Goal: Information Seeking & Learning: Learn about a topic

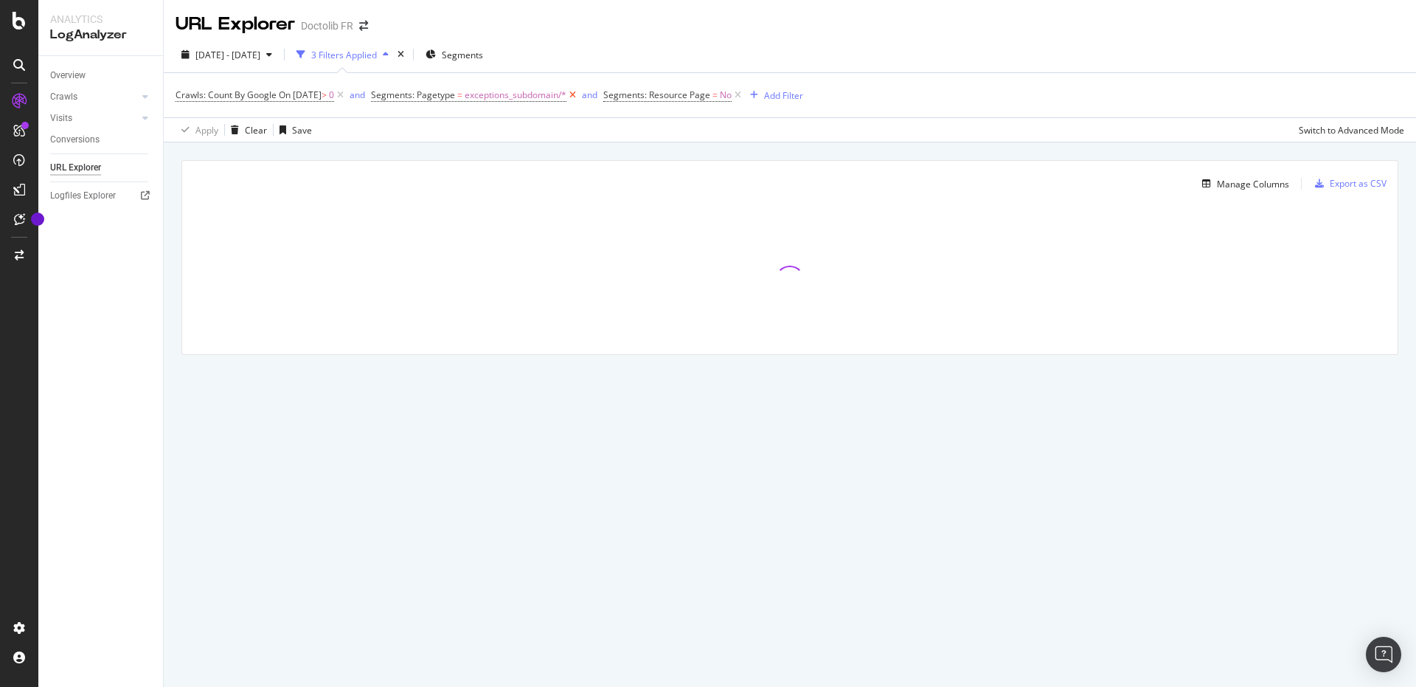
click at [579, 92] on icon at bounding box center [573, 95] width 13 height 15
click at [97, 76] on link "Overview" at bounding box center [101, 75] width 103 height 15
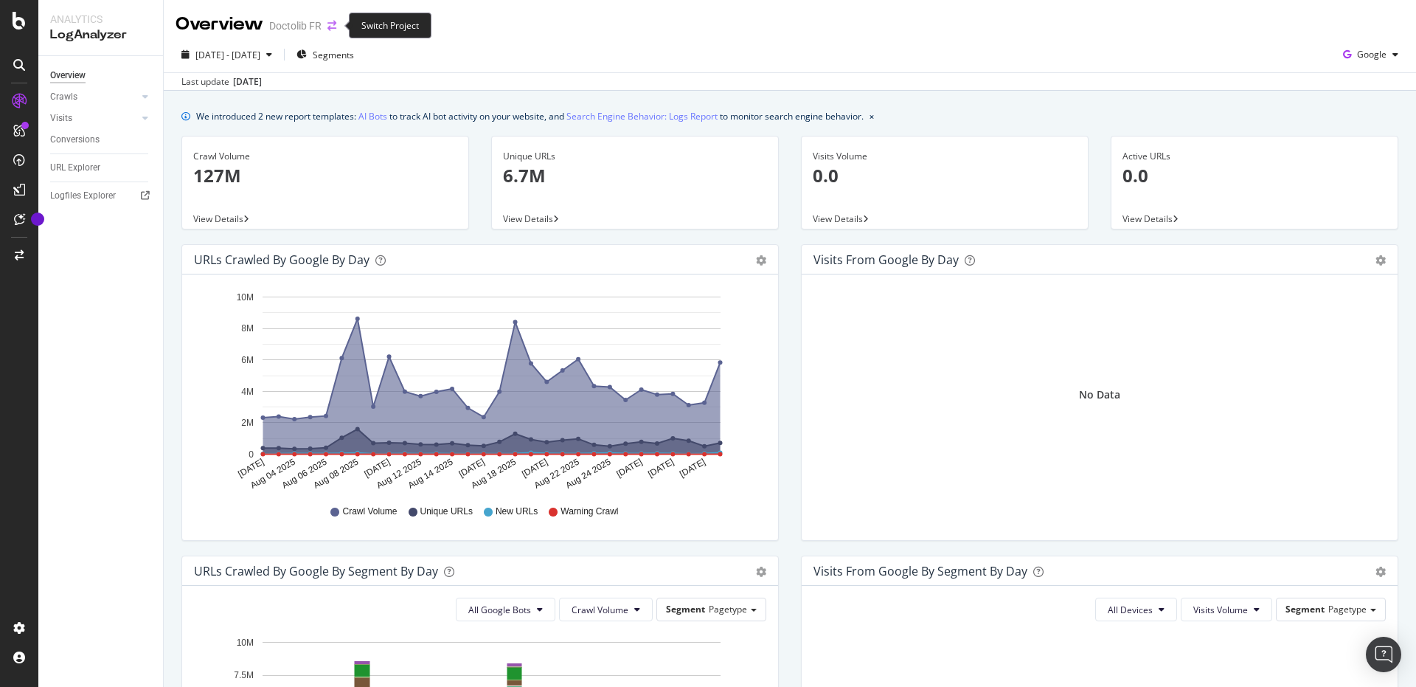
click at [332, 29] on icon "arrow-right-arrow-left" at bounding box center [332, 26] width 9 height 10
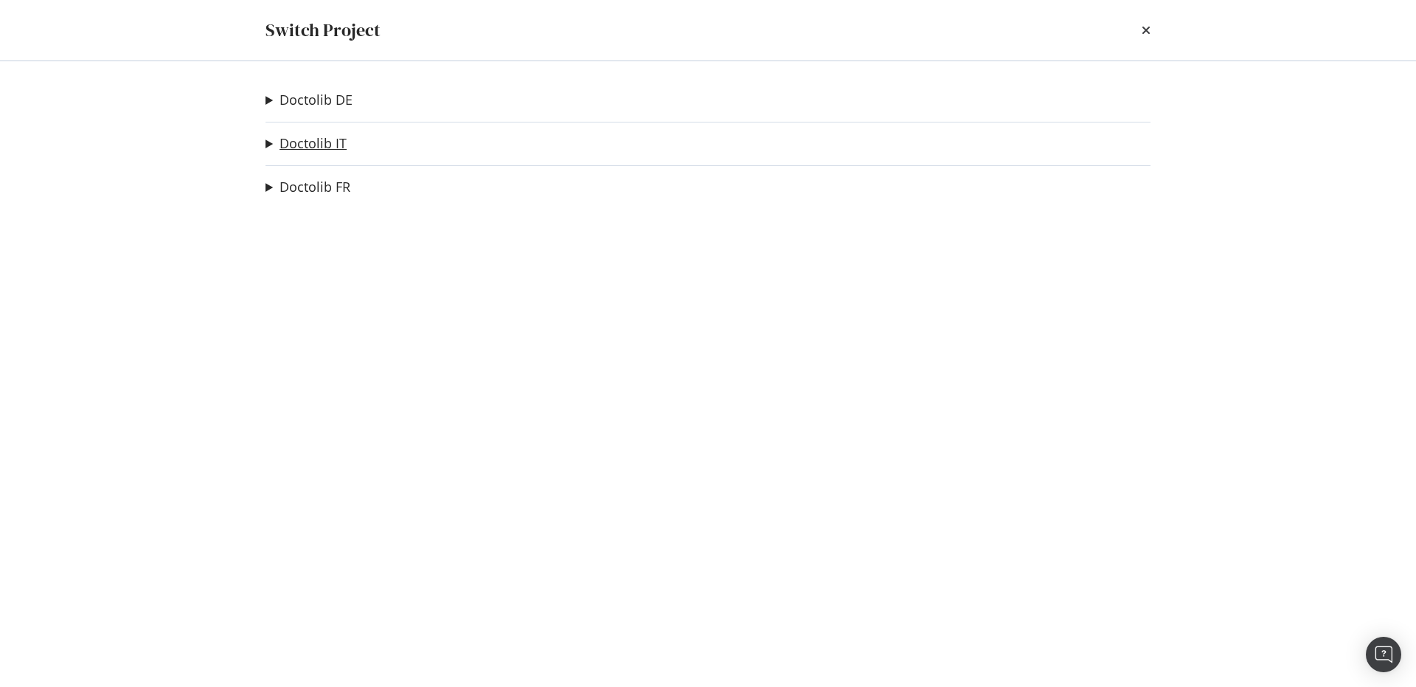
click at [334, 142] on link "Doctolib IT" at bounding box center [313, 143] width 67 height 15
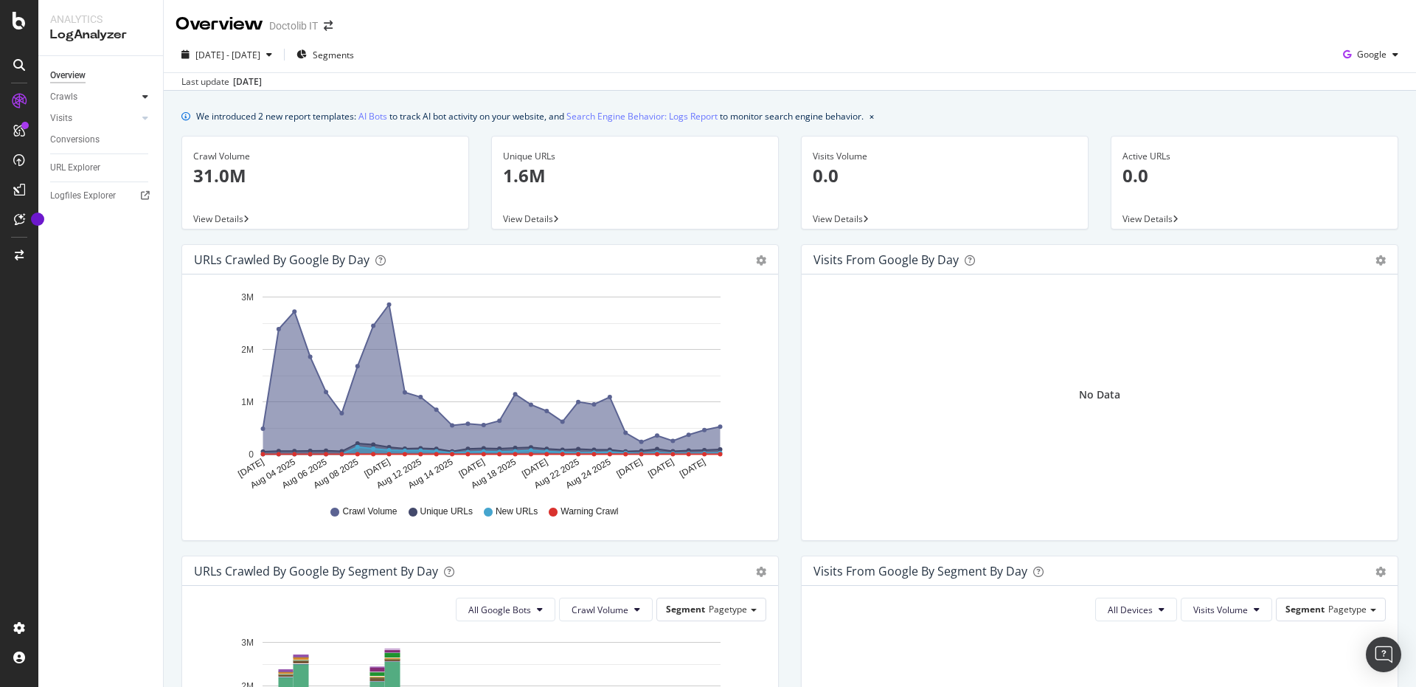
click at [144, 92] on icon at bounding box center [145, 96] width 6 height 9
click at [328, 169] on p "31.0M" at bounding box center [325, 175] width 264 height 25
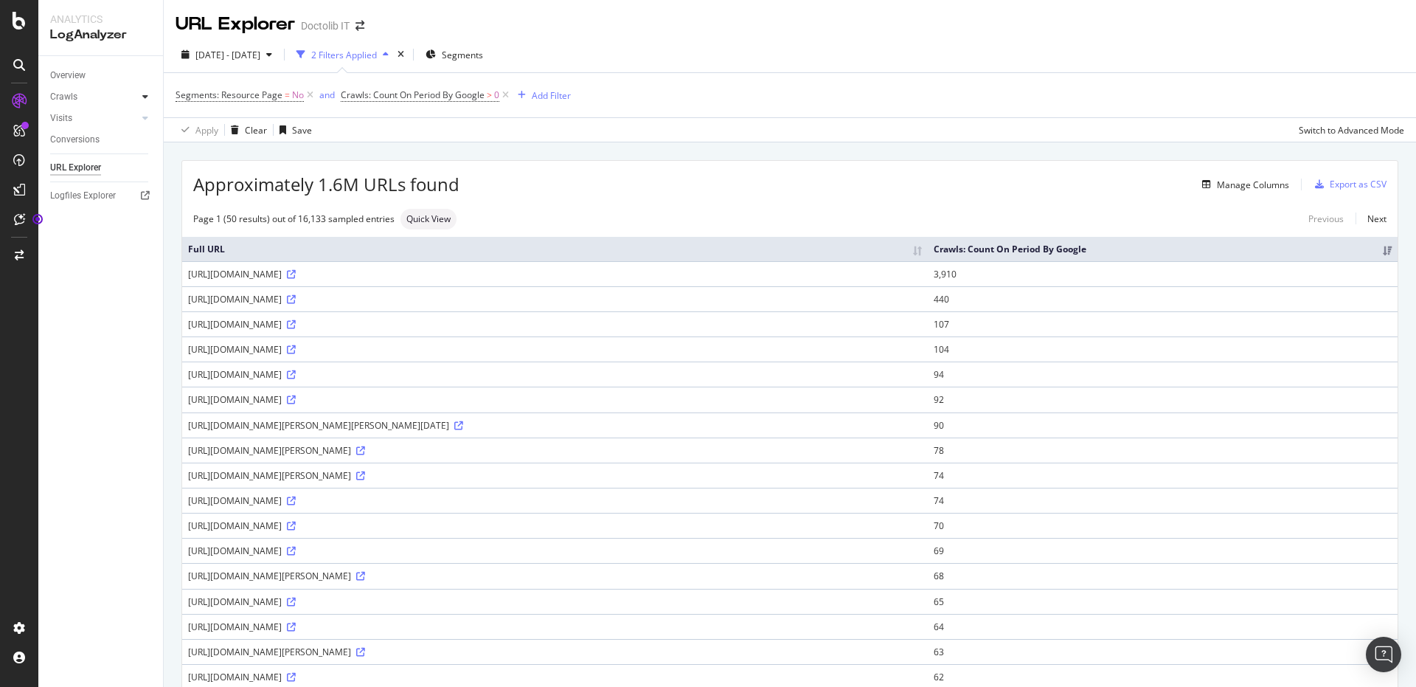
click at [142, 94] on icon at bounding box center [145, 96] width 6 height 9
click at [783, 75] on div "Segments: Resource Page = No and Crawls: Count On Period By Google > 0 Add Filt…" at bounding box center [790, 95] width 1229 height 44
click at [17, 102] on icon at bounding box center [19, 101] width 15 height 15
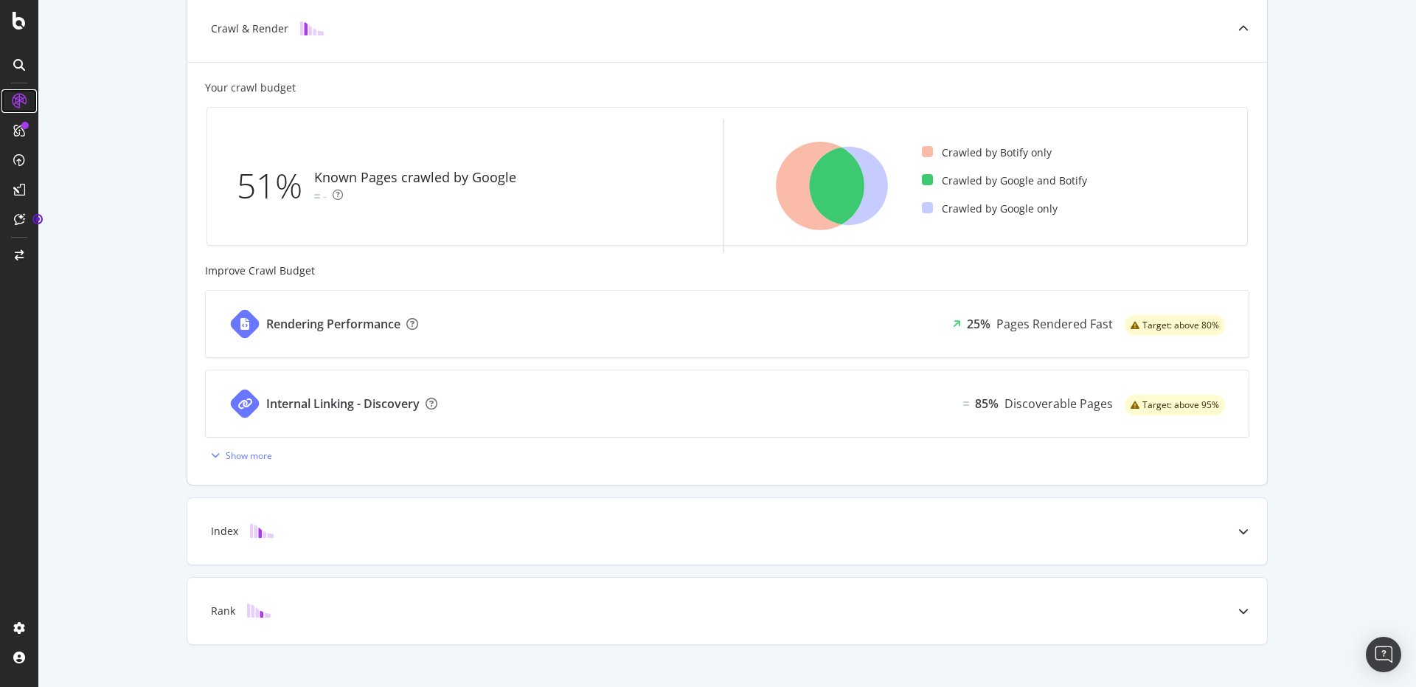
scroll to position [427, 0]
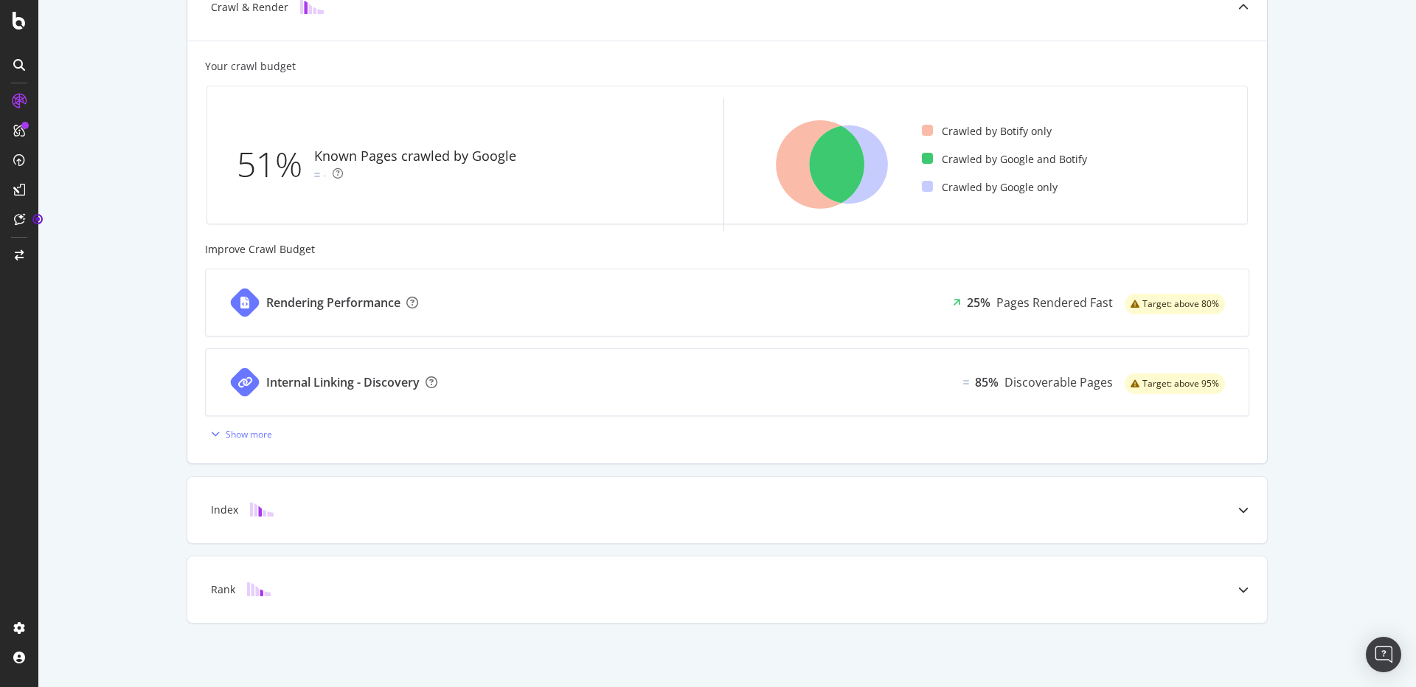
click at [274, 437] on div "Rendering Performance 25% Pages Rendered Fast Target: above 80% Internal Linkin…" at bounding box center [727, 357] width 1045 height 177
click at [248, 434] on div "Show more" at bounding box center [249, 434] width 46 height 13
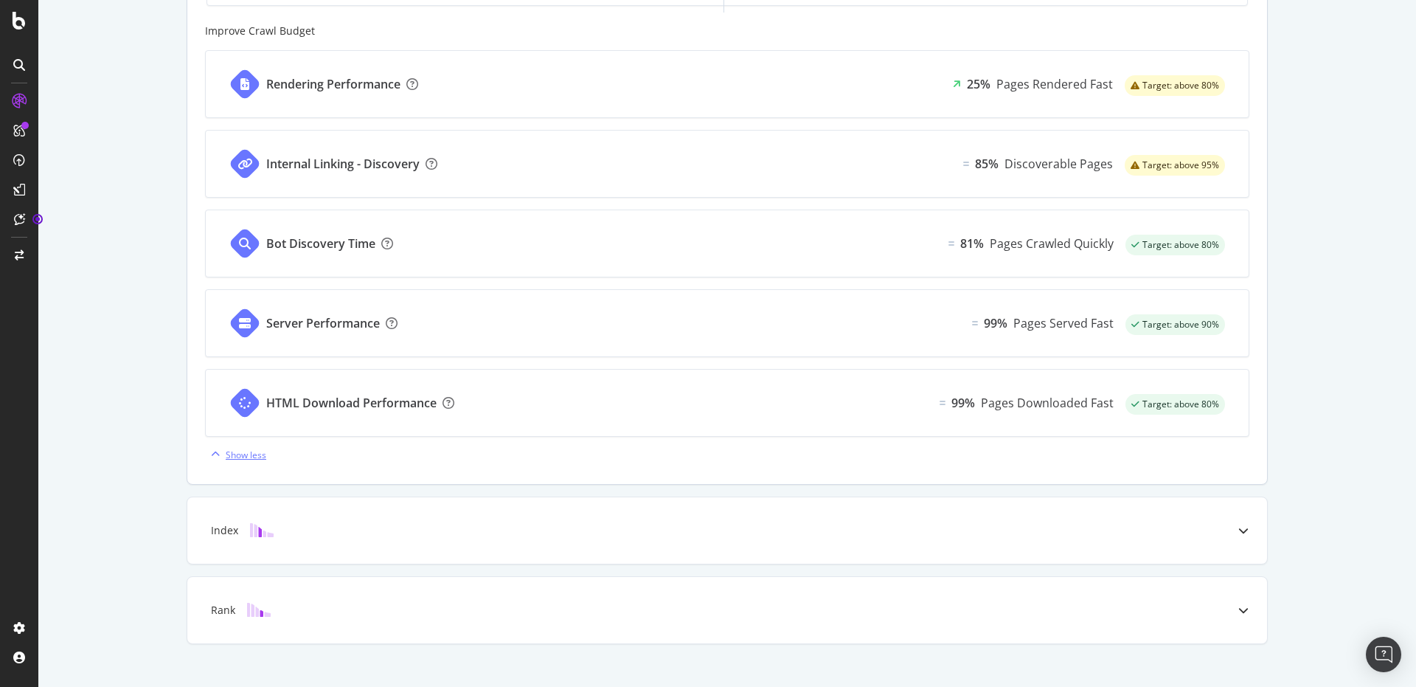
scroll to position [666, 0]
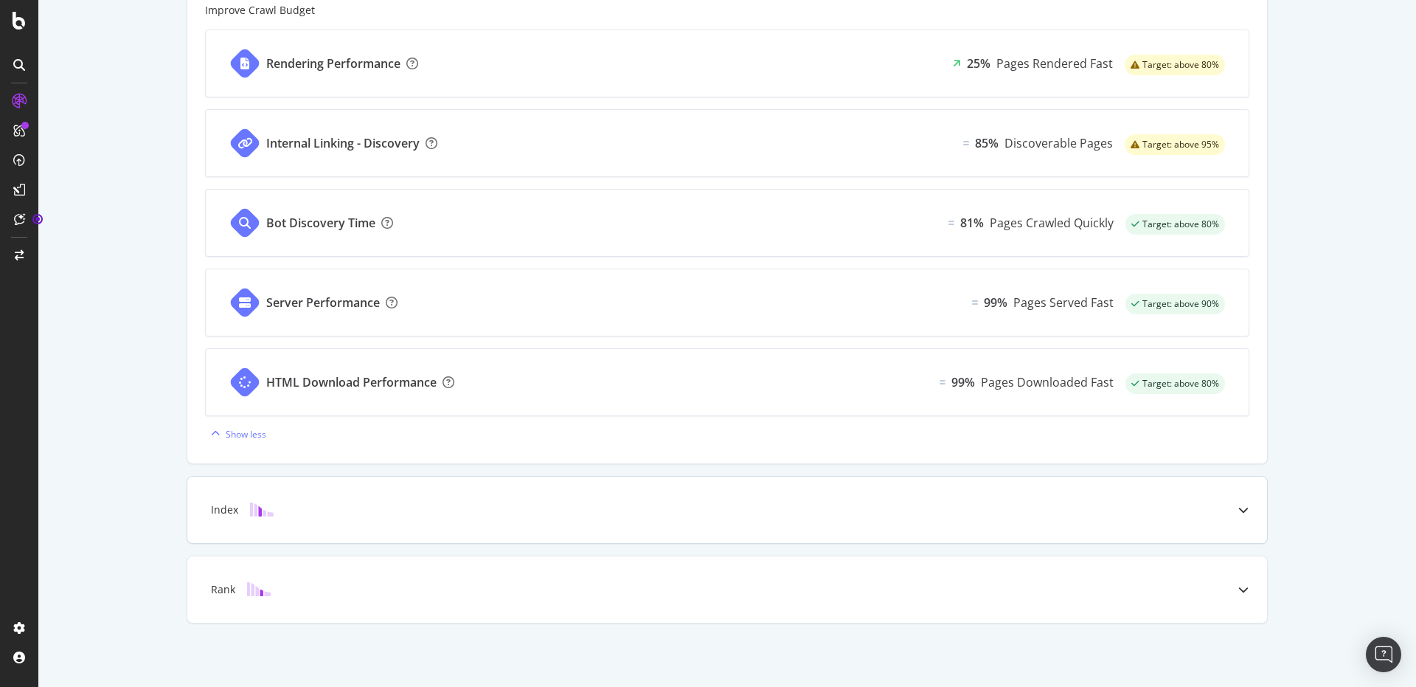
click at [1222, 505] on div at bounding box center [1243, 510] width 47 height 66
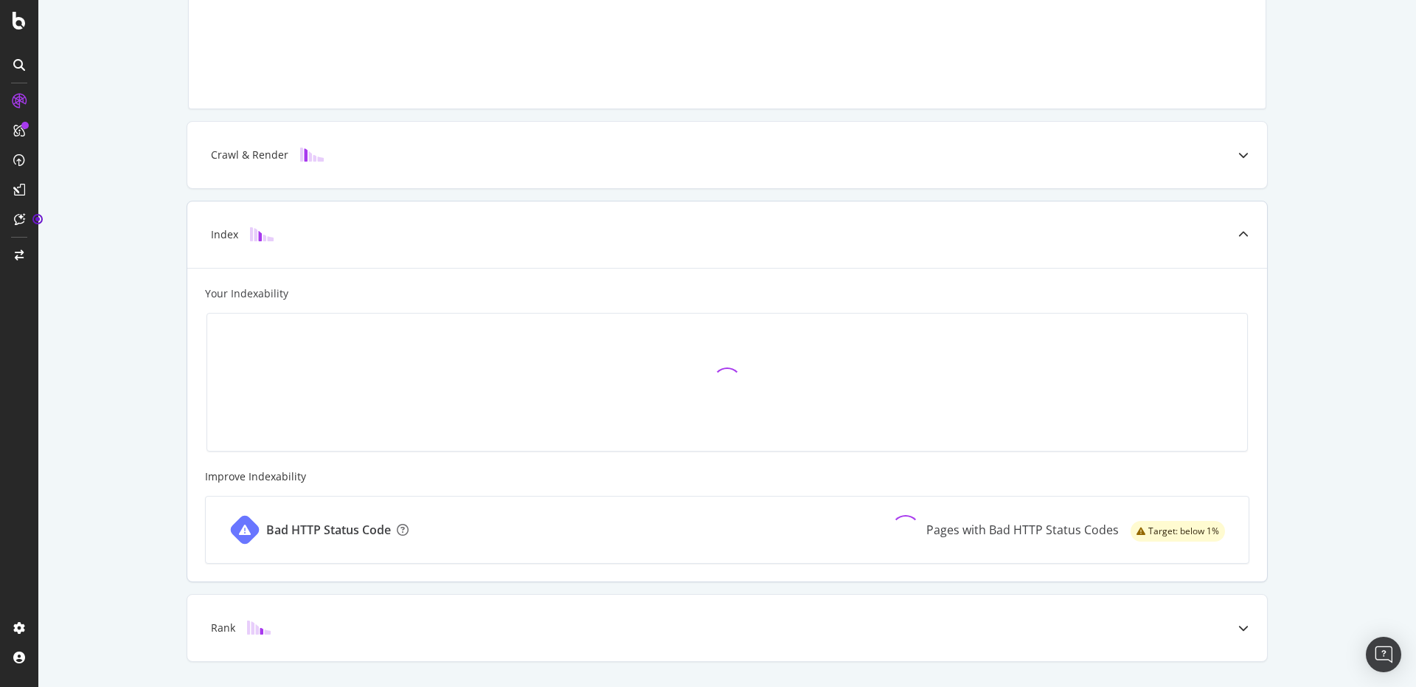
scroll to position [318, 0]
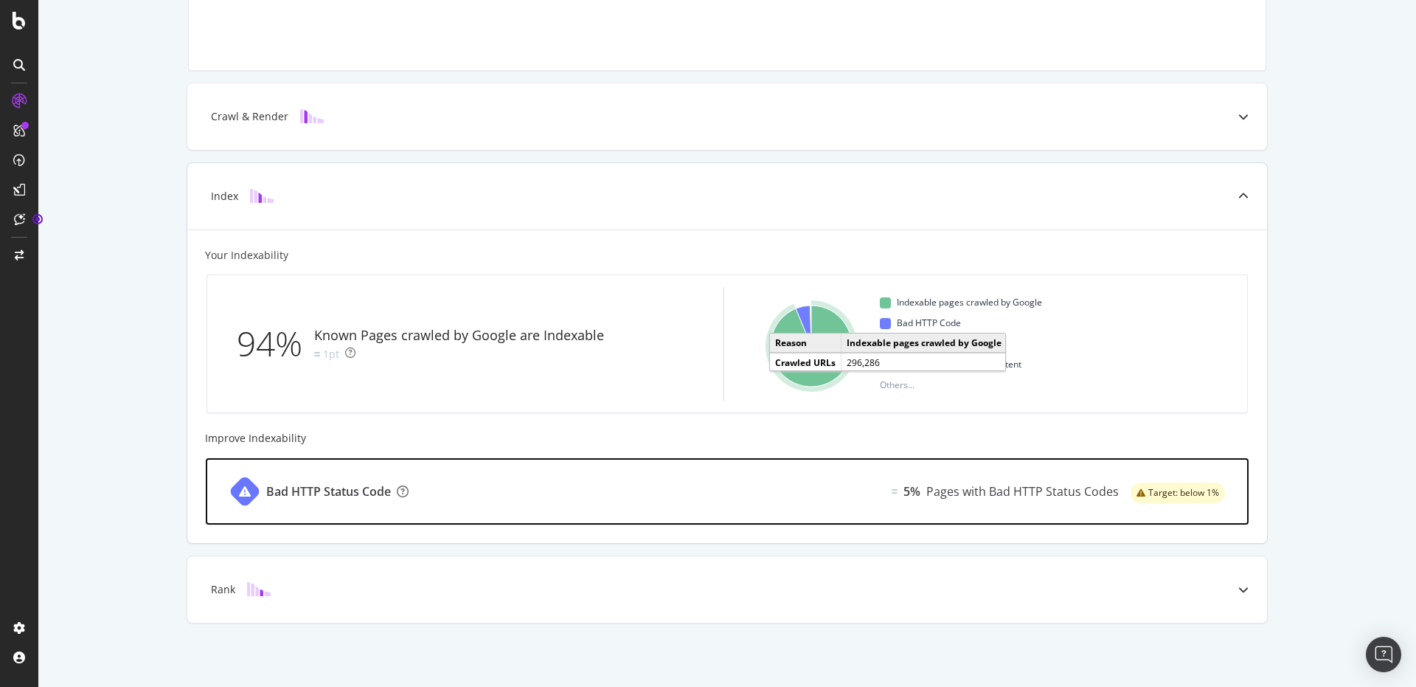
click at [598, 471] on div "Bad HTTP Status Code 5% Pages with Bad HTTP Status Codes Target: below 1%" at bounding box center [727, 491] width 1043 height 66
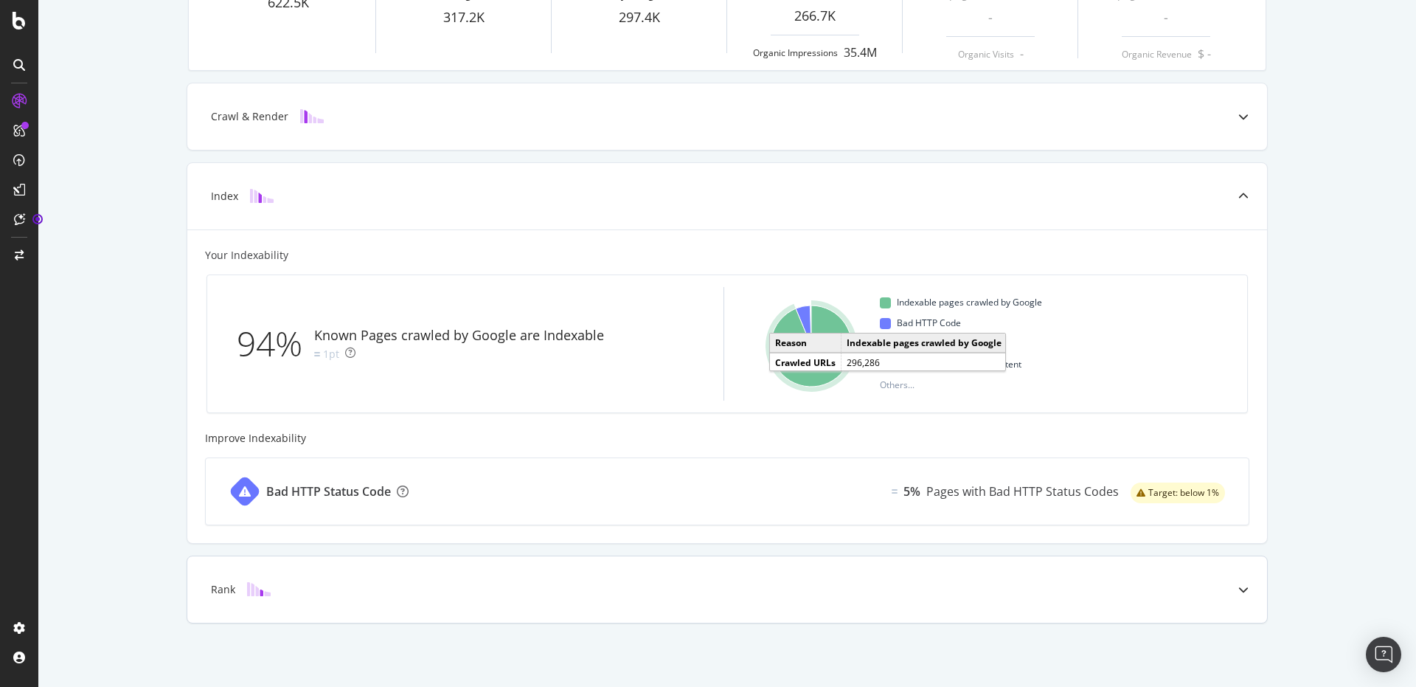
click at [1223, 565] on div at bounding box center [1243, 589] width 47 height 66
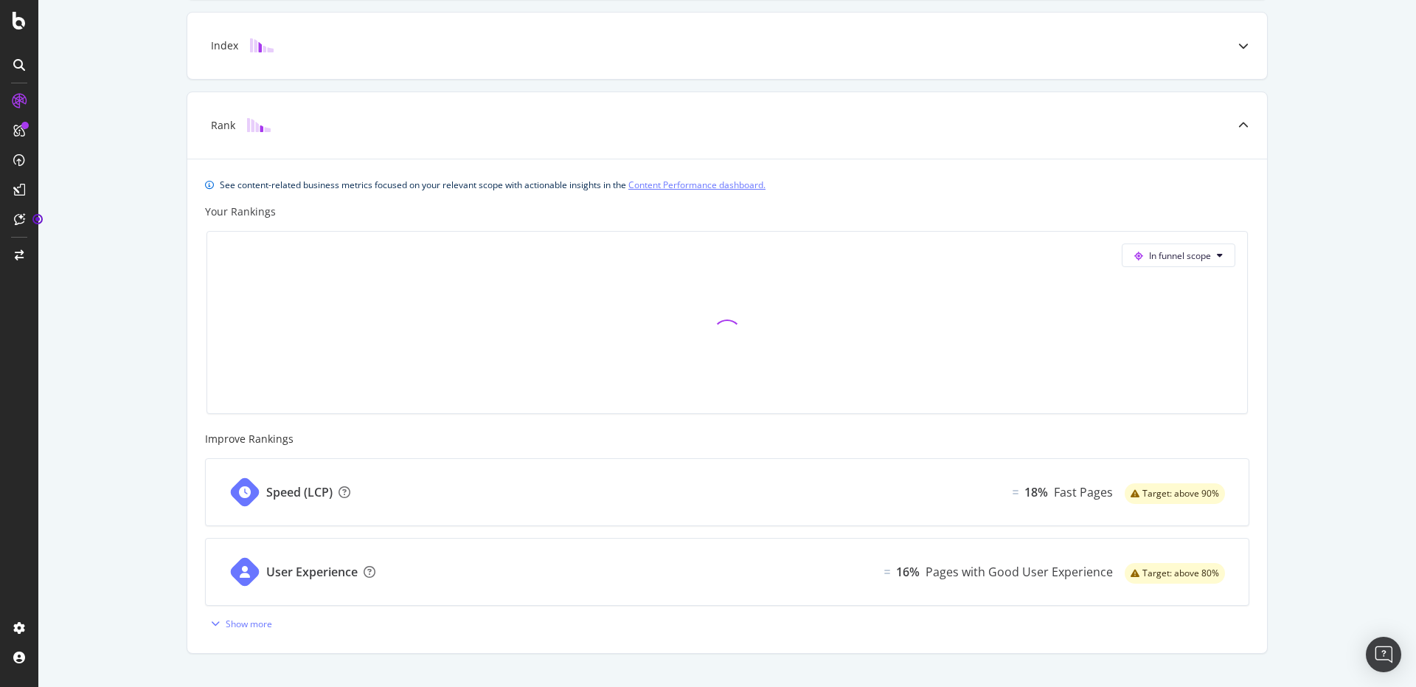
scroll to position [471, 0]
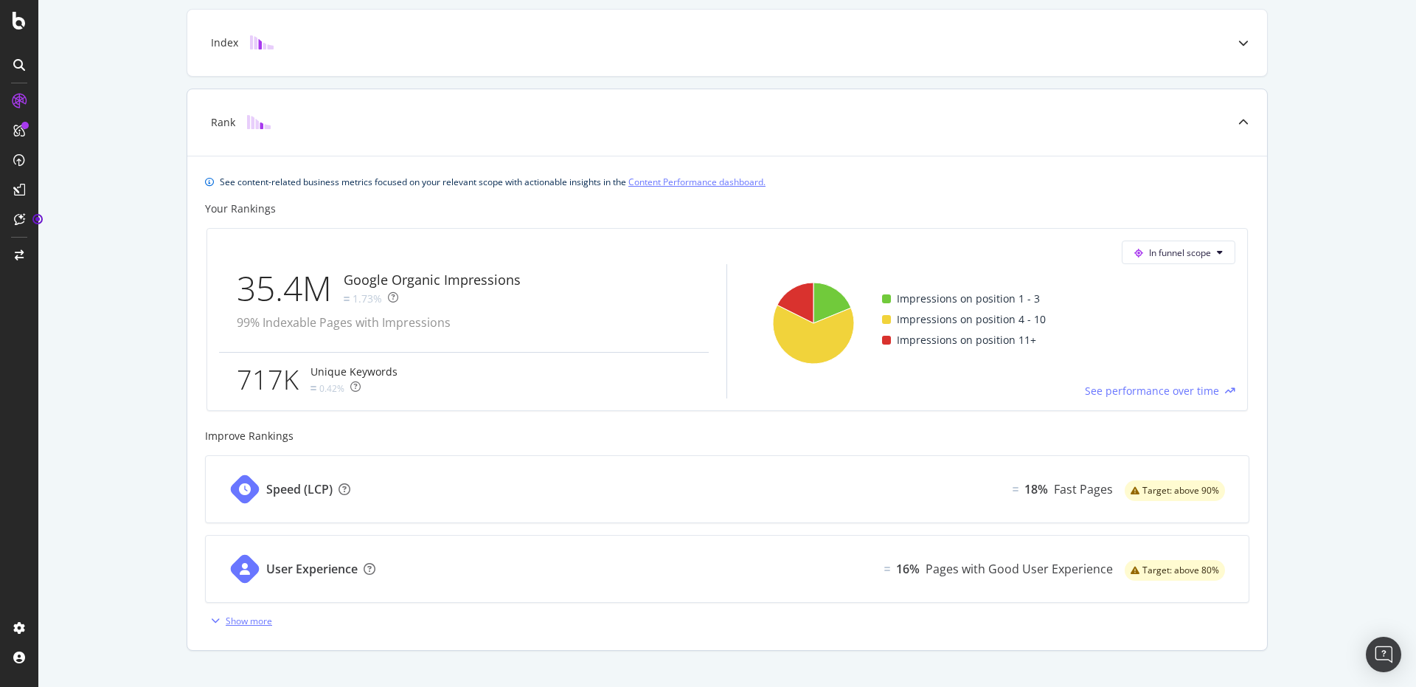
click at [249, 615] on div "Show more" at bounding box center [249, 621] width 46 height 13
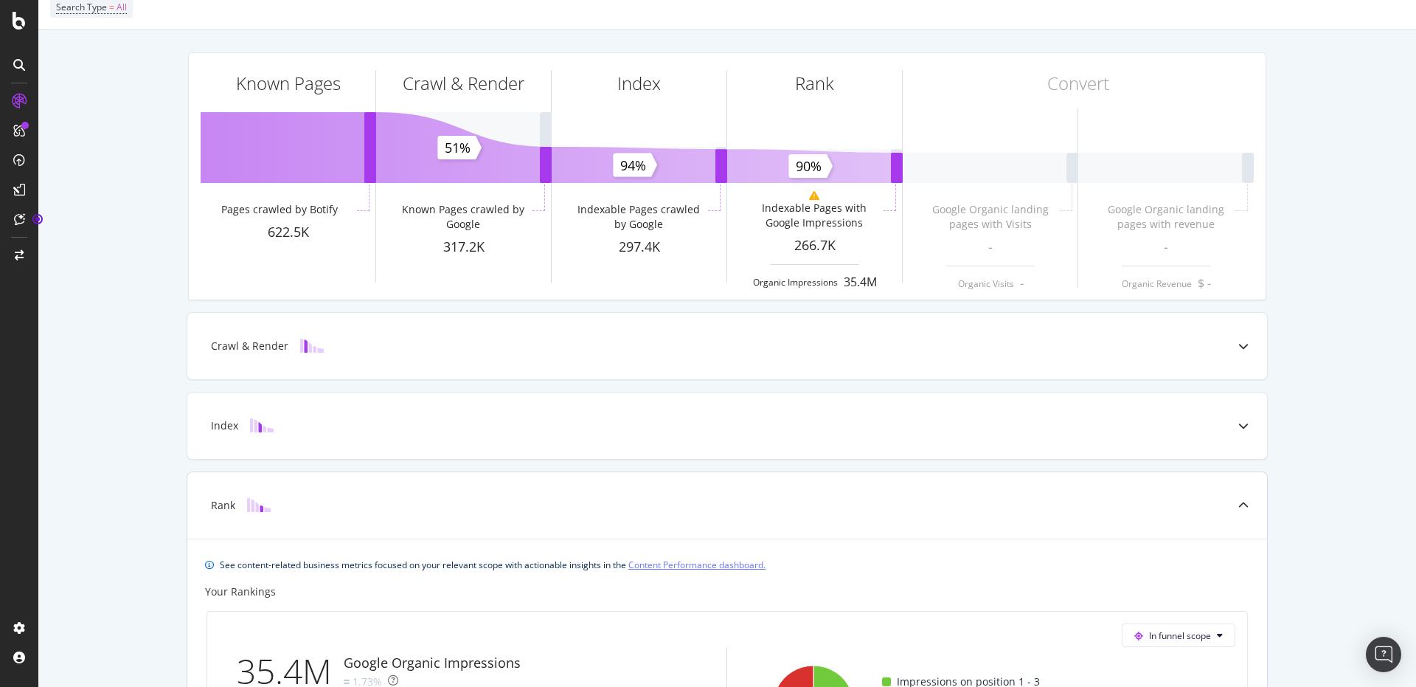
scroll to position [73, 0]
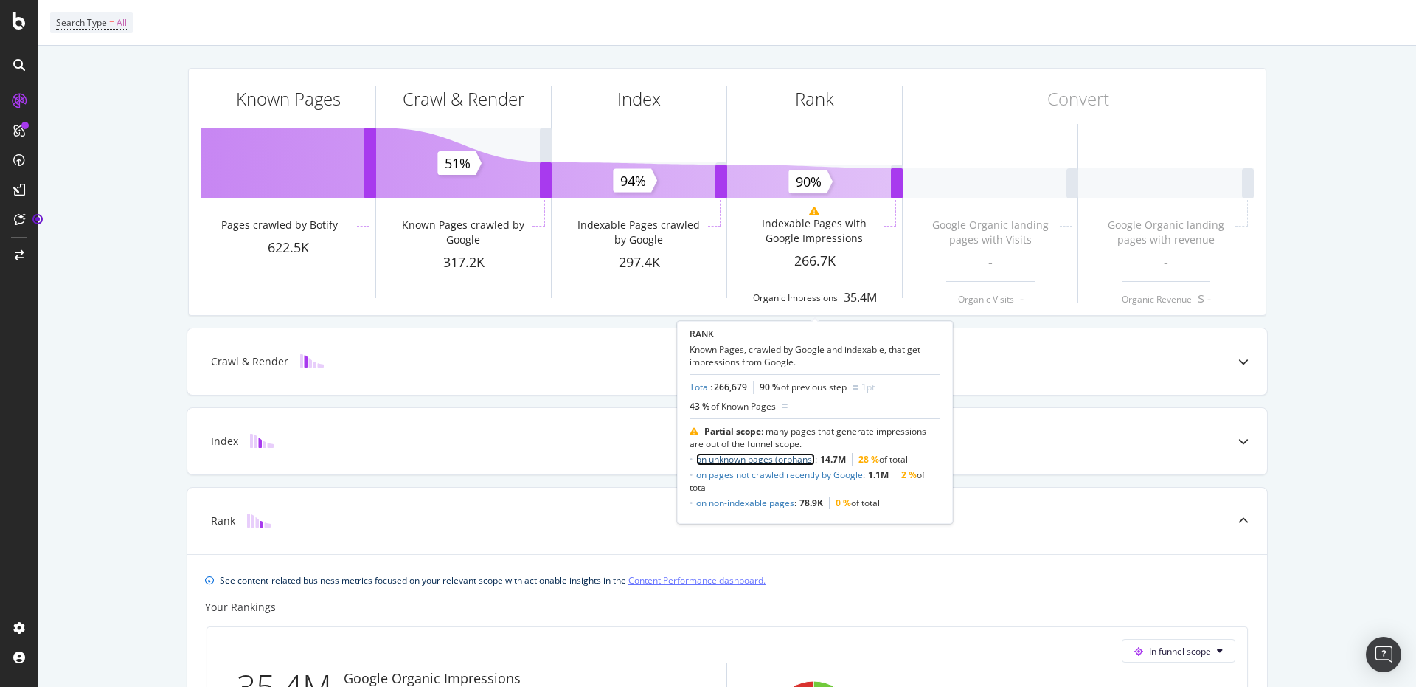
click at [798, 462] on link "on unknown pages (orphans)" at bounding box center [755, 459] width 119 height 13
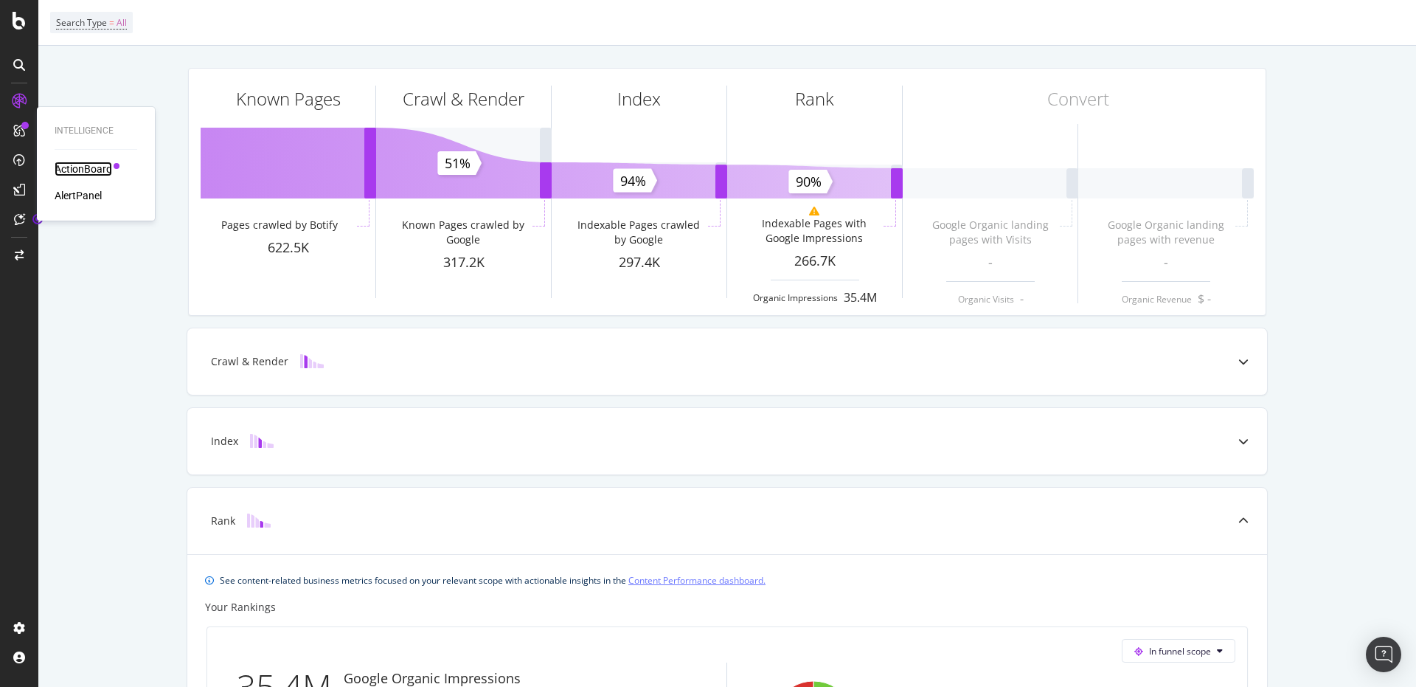
click at [83, 168] on div "ActionBoard" at bounding box center [84, 169] width 58 height 15
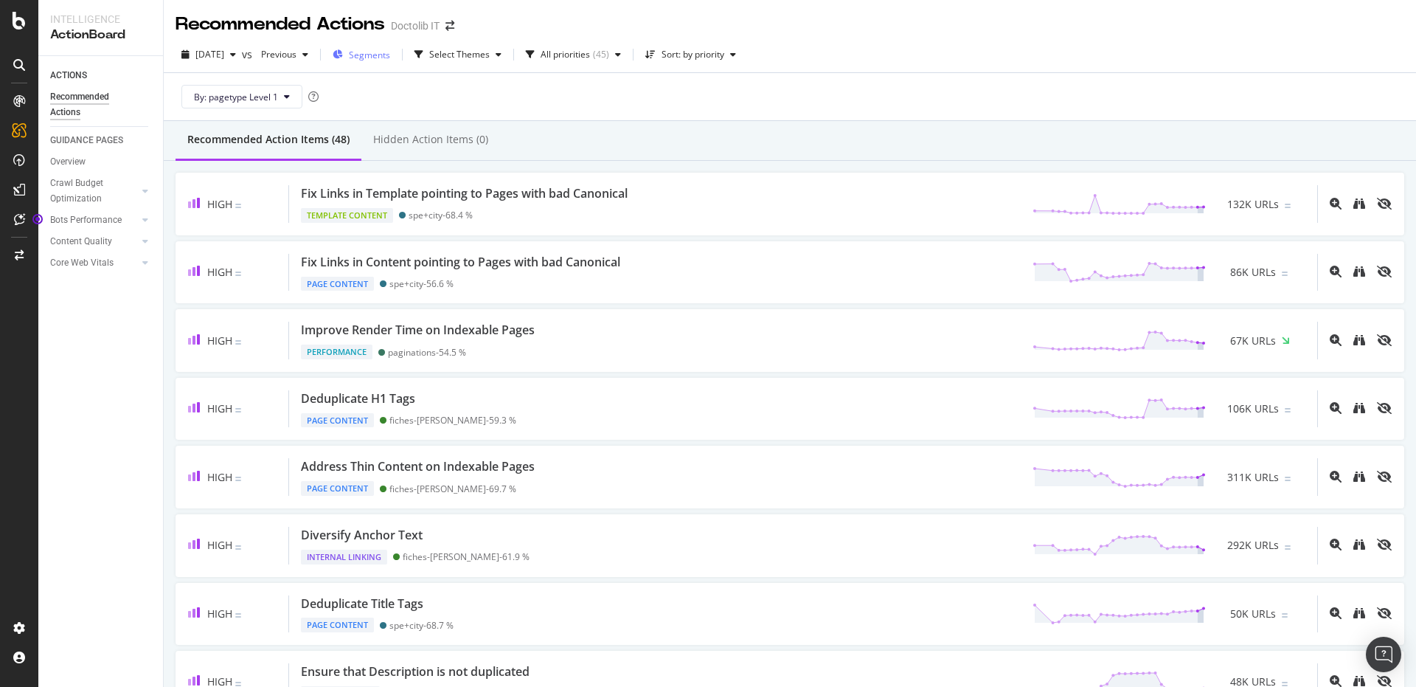
click at [390, 57] on span "Segments" at bounding box center [369, 55] width 41 height 13
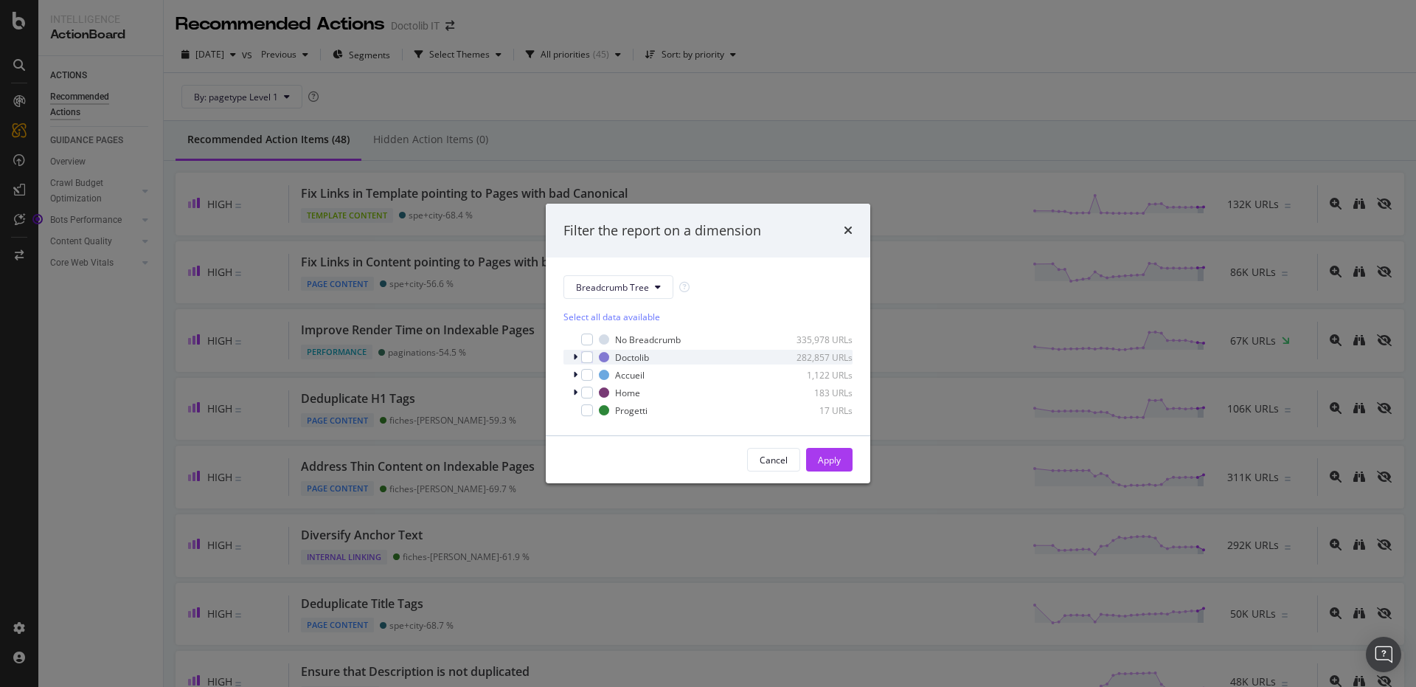
click at [572, 356] on div "modal" at bounding box center [576, 357] width 9 height 15
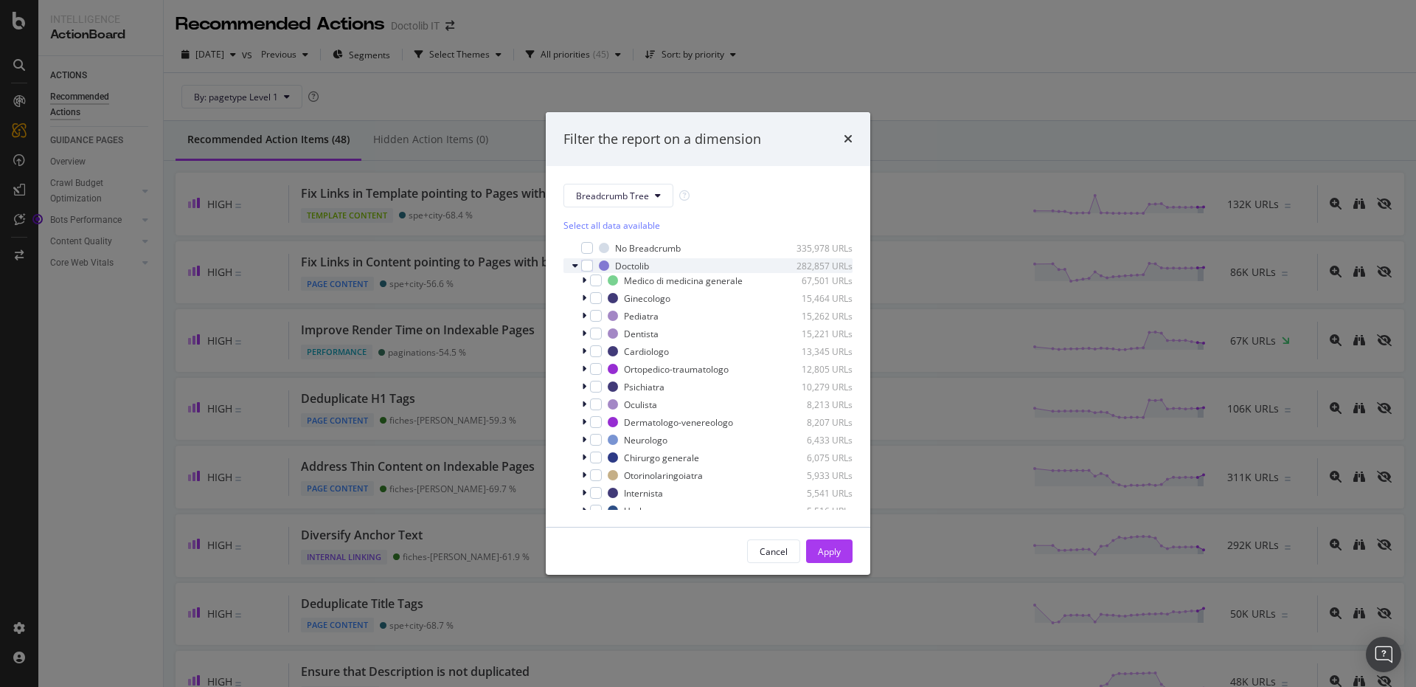
click at [575, 266] on icon "modal" at bounding box center [575, 265] width 6 height 9
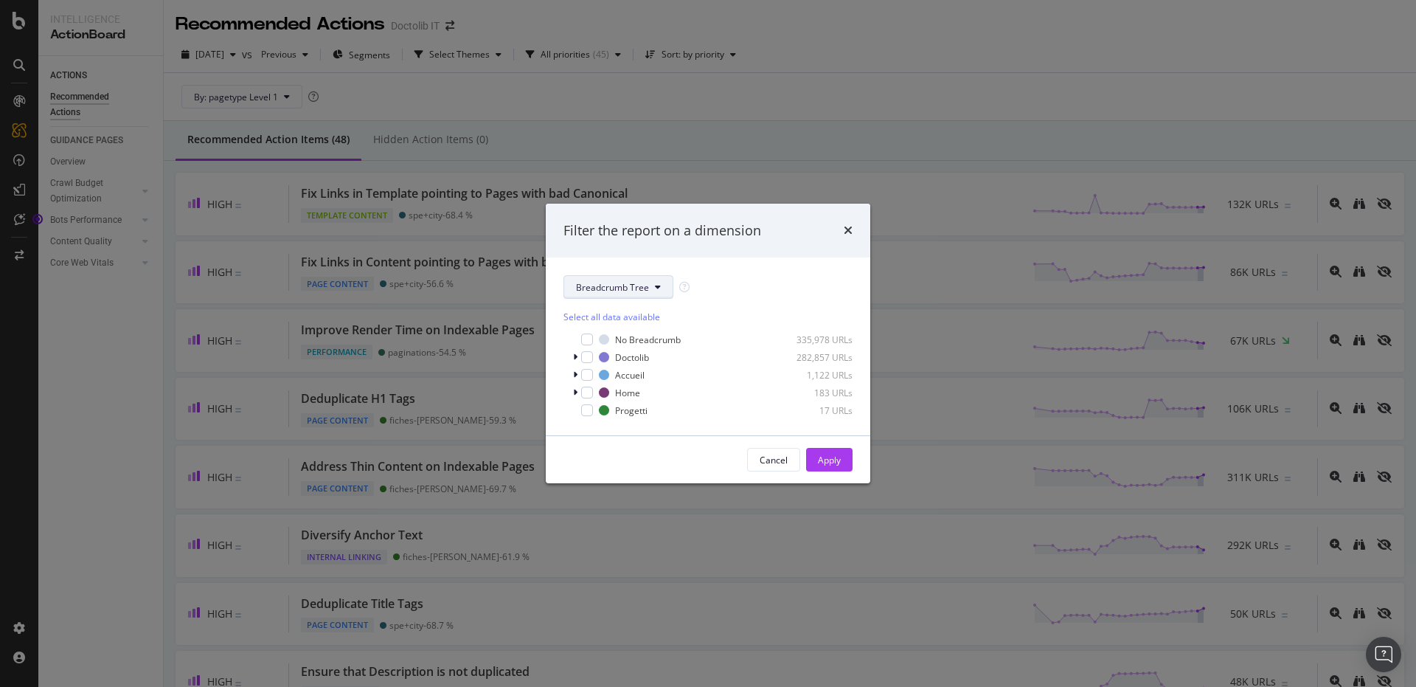
click at [654, 292] on button "Breadcrumb Tree" at bounding box center [619, 287] width 110 height 24
click at [632, 334] on span "pagetype" at bounding box center [623, 339] width 95 height 13
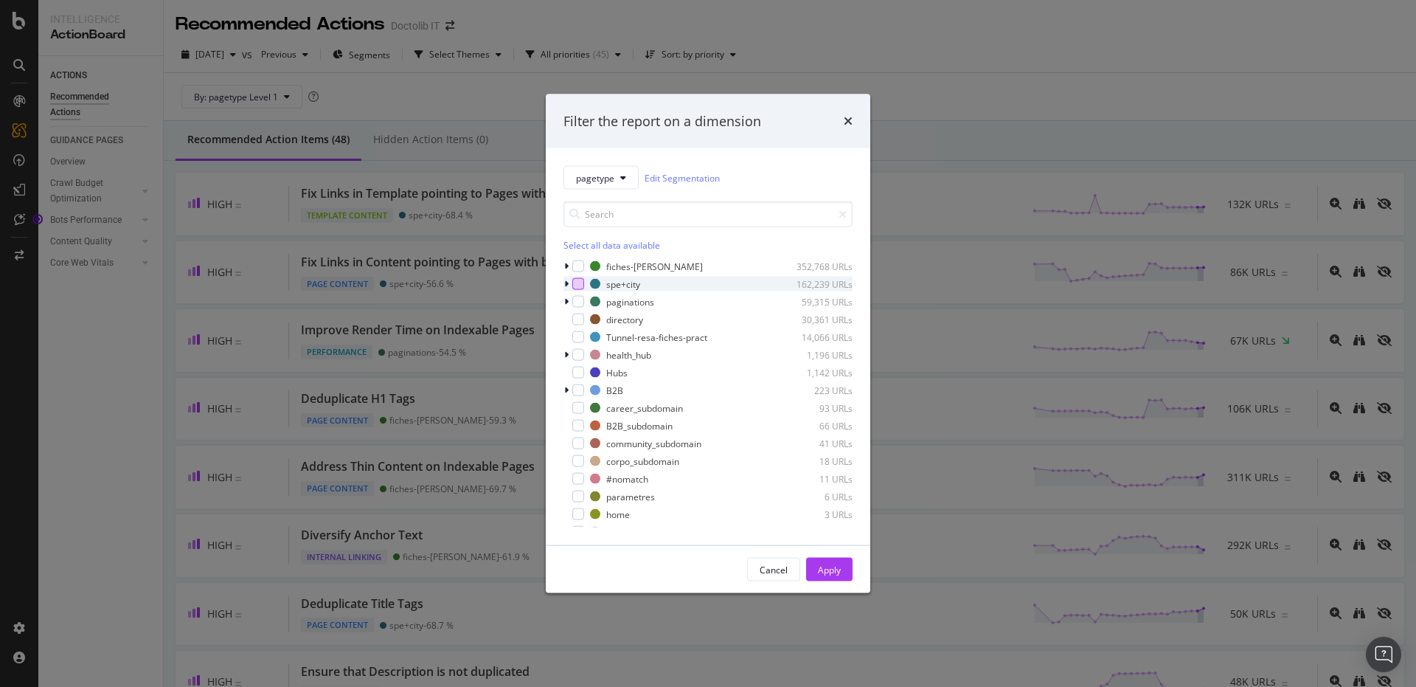
click at [581, 283] on div "modal" at bounding box center [578, 284] width 12 height 12
click at [834, 573] on div "Apply" at bounding box center [829, 569] width 23 height 13
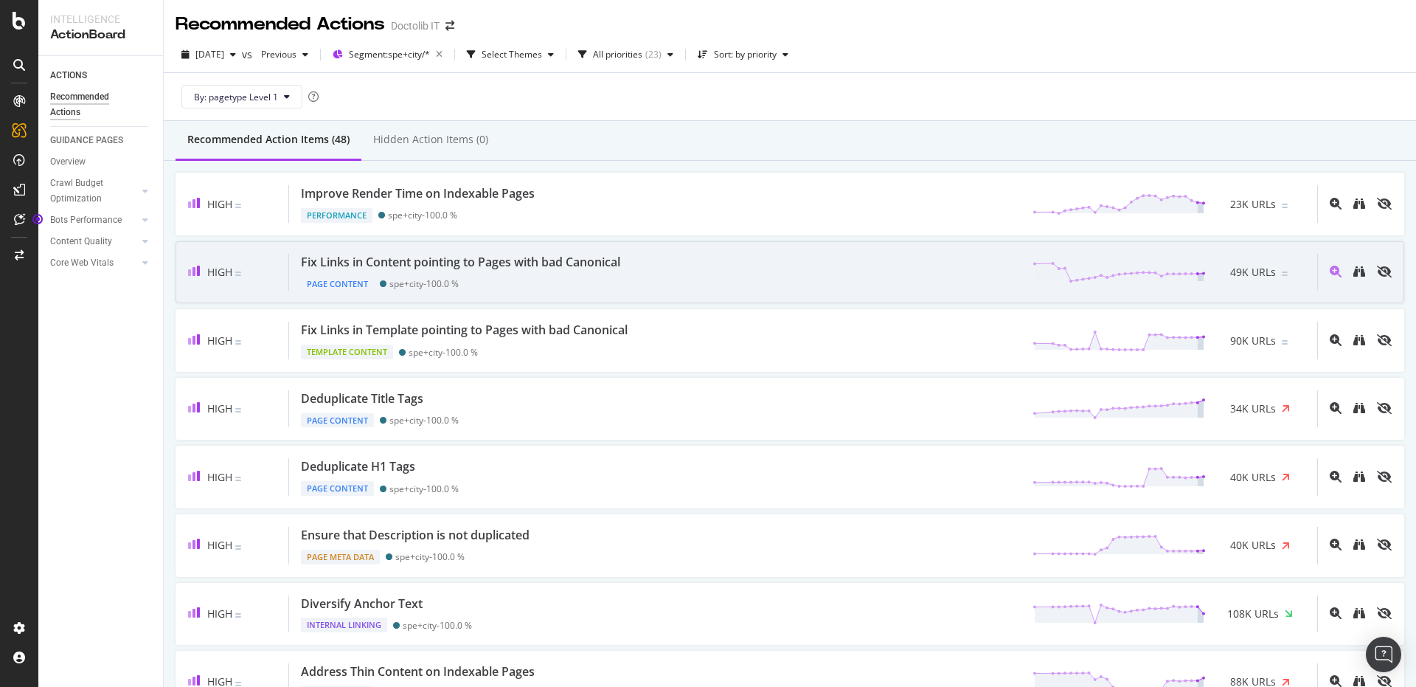
click at [617, 264] on div "Fix Links in Content pointing to Pages with bad Canonical" at bounding box center [460, 262] width 319 height 17
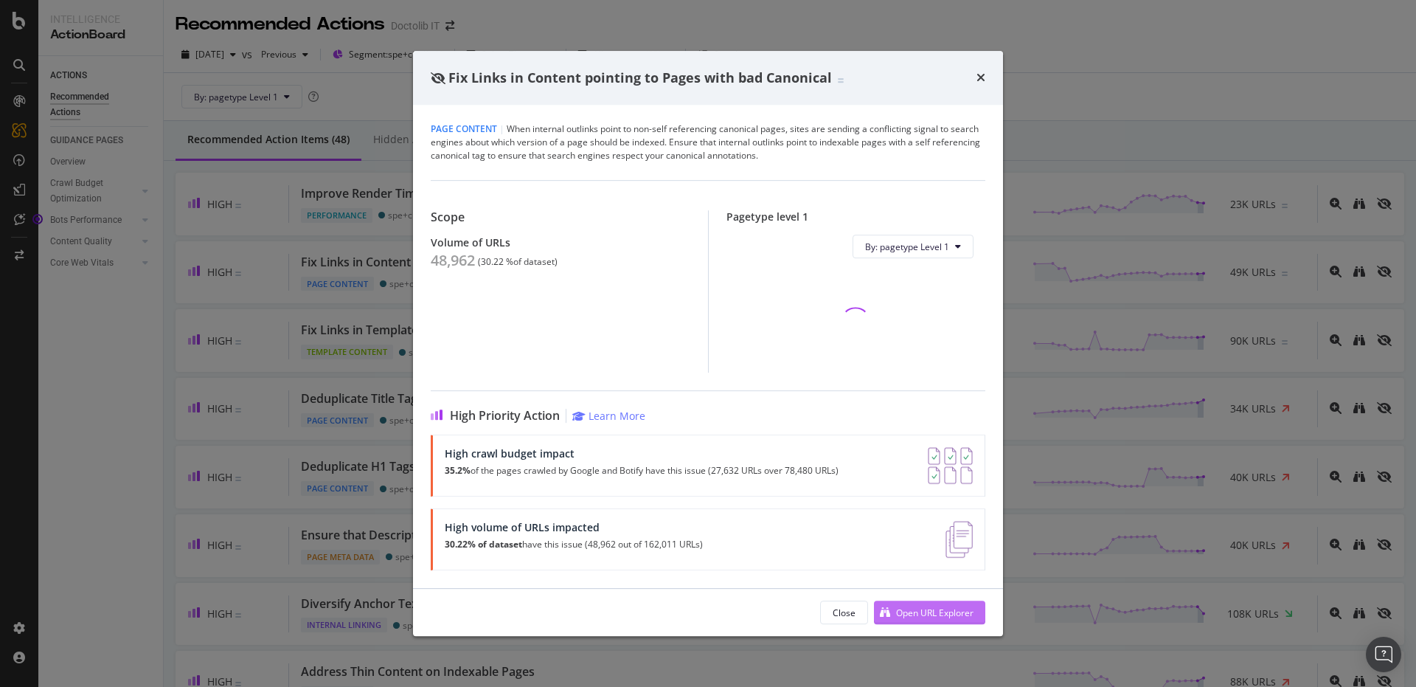
click at [963, 609] on div "Open URL Explorer" at bounding box center [934, 612] width 77 height 13
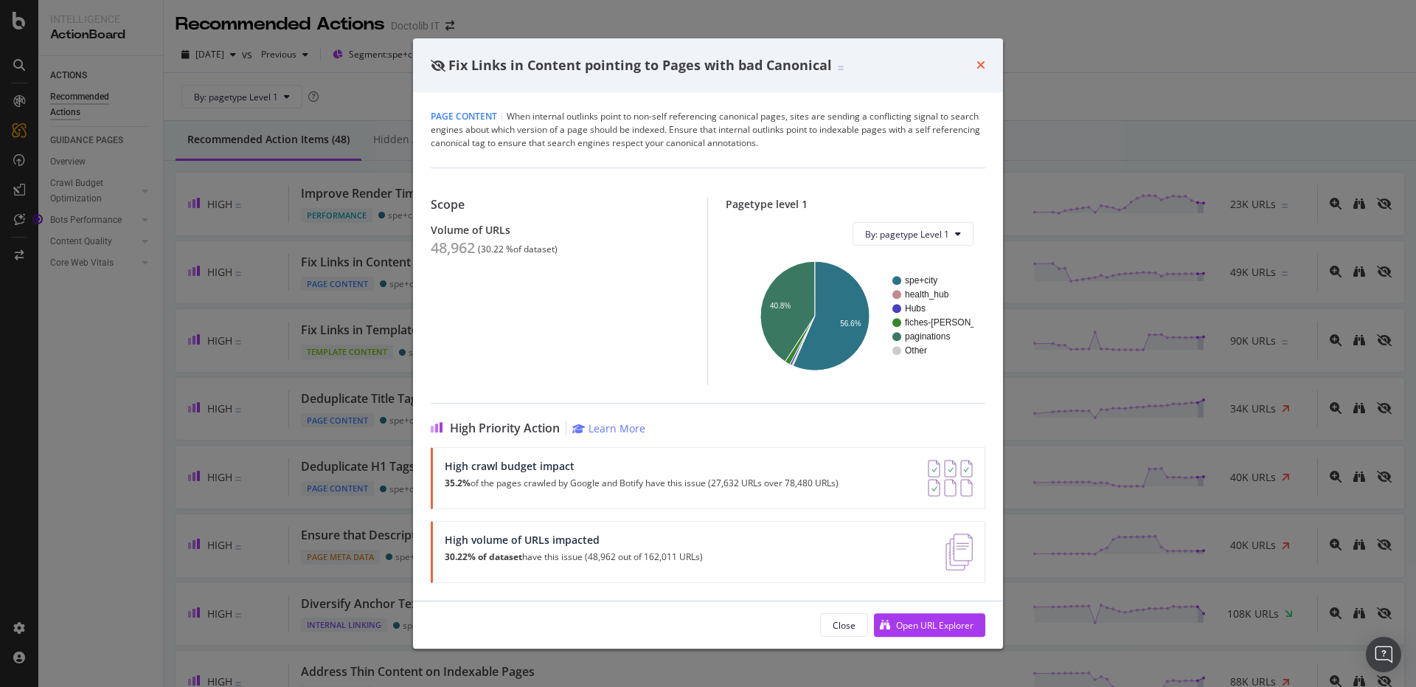
click at [978, 63] on icon "times" at bounding box center [981, 65] width 9 height 12
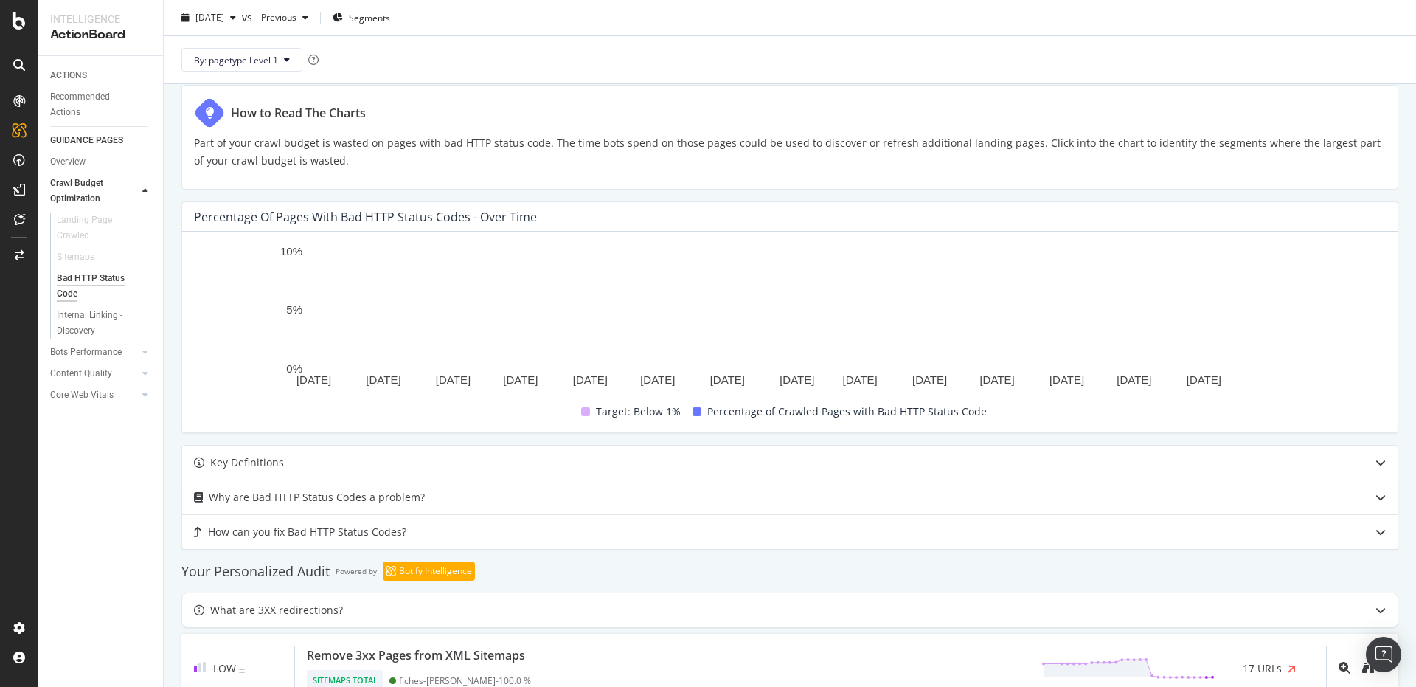
scroll to position [380, 0]
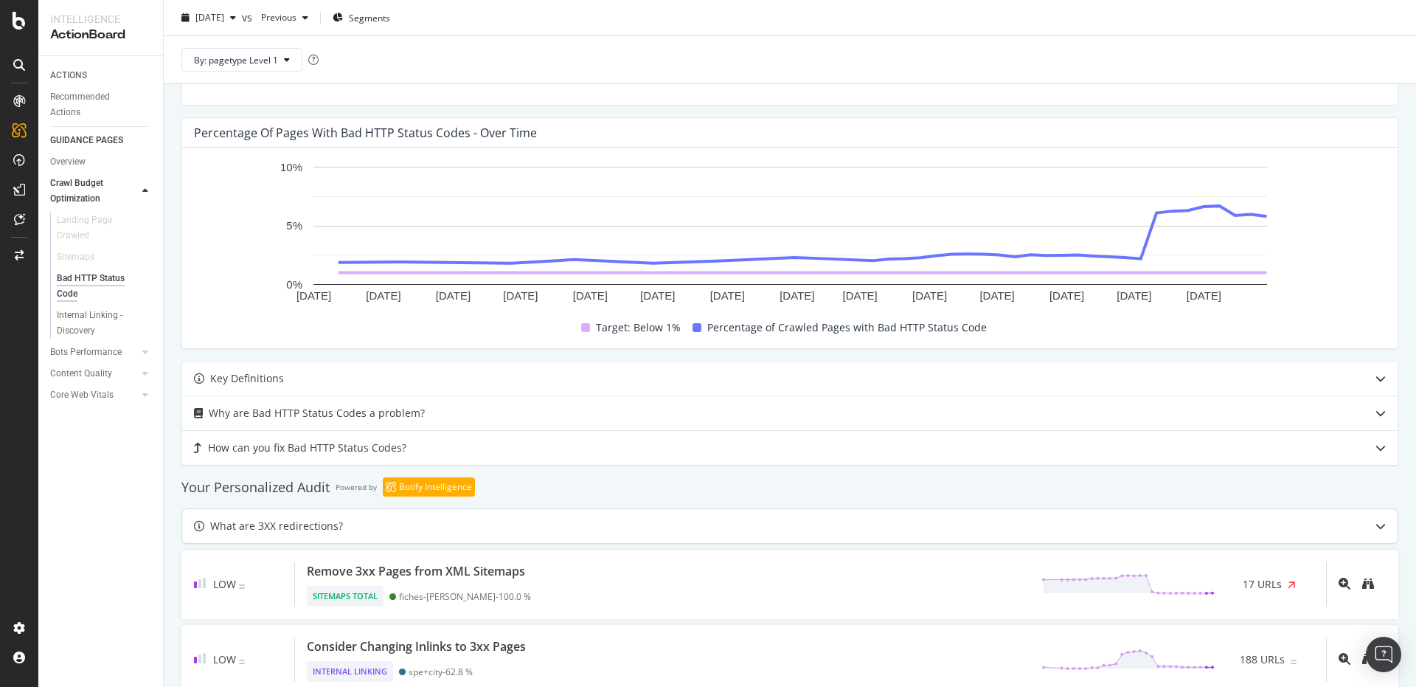
click at [1204, 513] on div "What are 3XX redirections?" at bounding box center [790, 526] width 1216 height 34
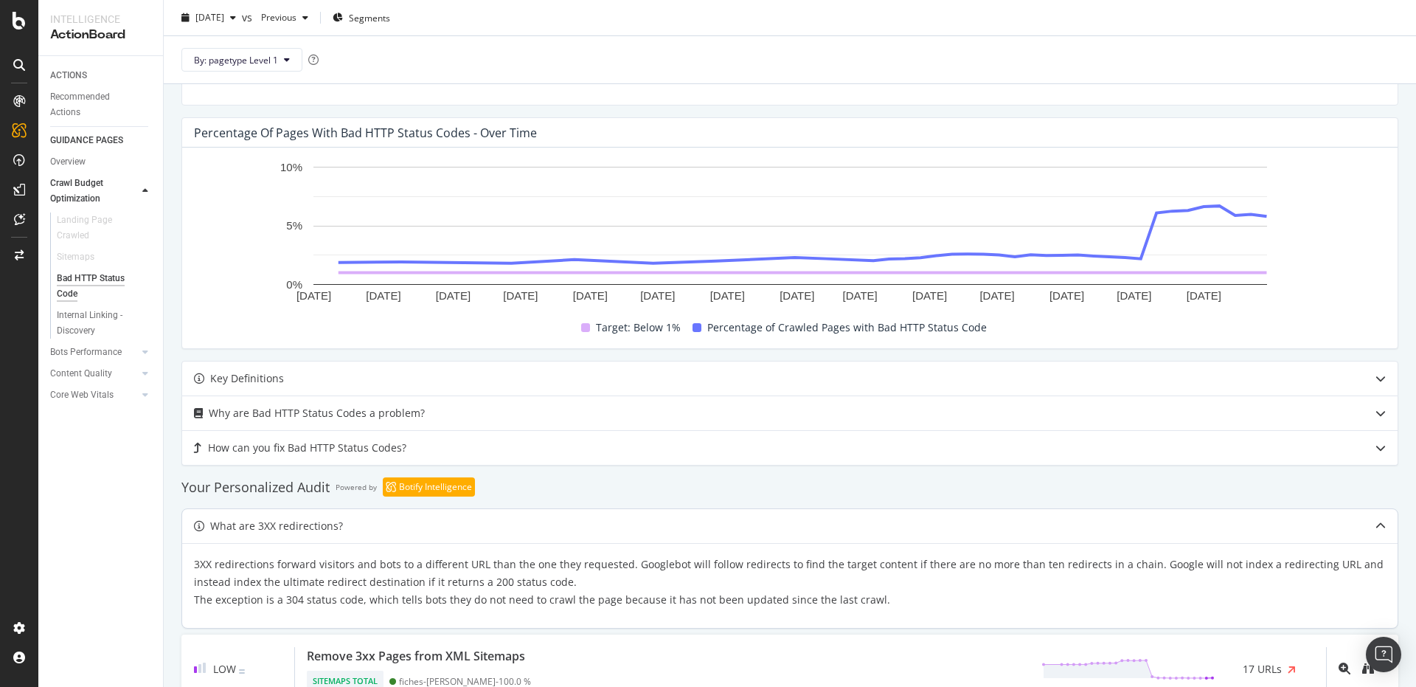
click at [1204, 513] on div "What are 3XX redirections?" at bounding box center [790, 526] width 1216 height 34
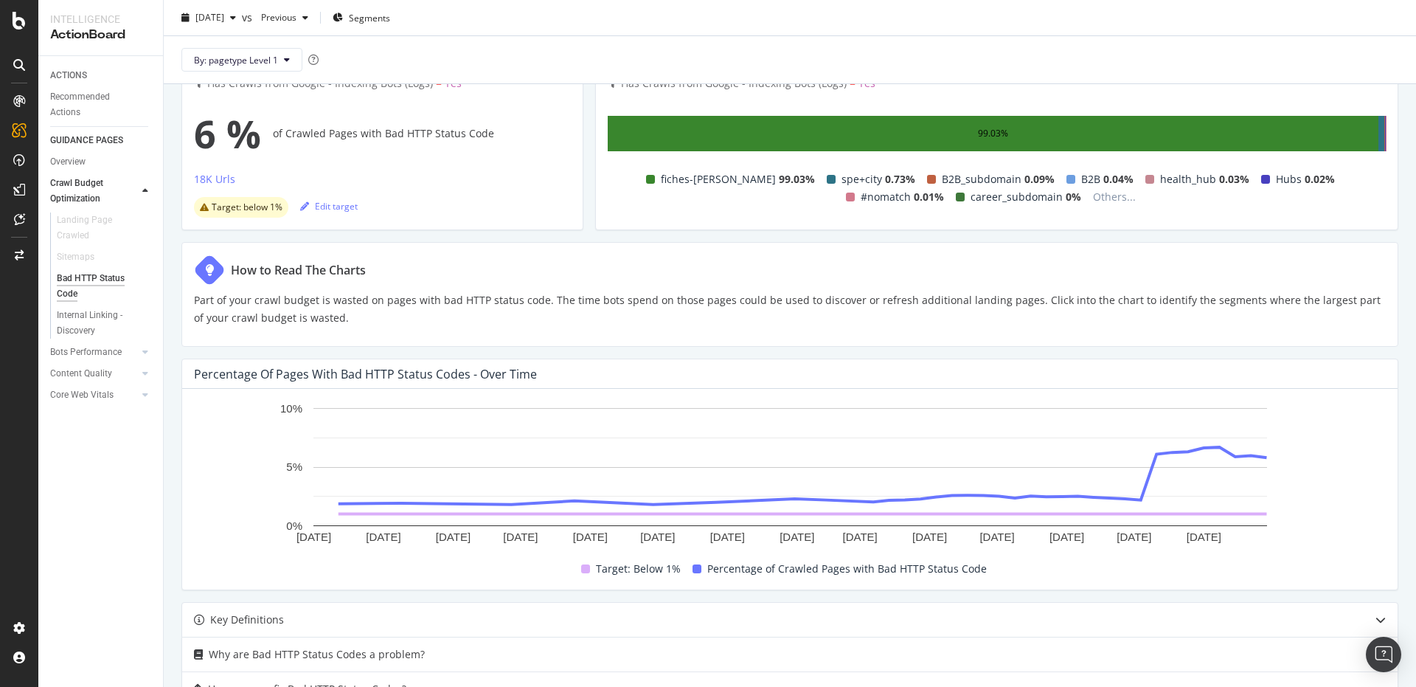
scroll to position [0, 0]
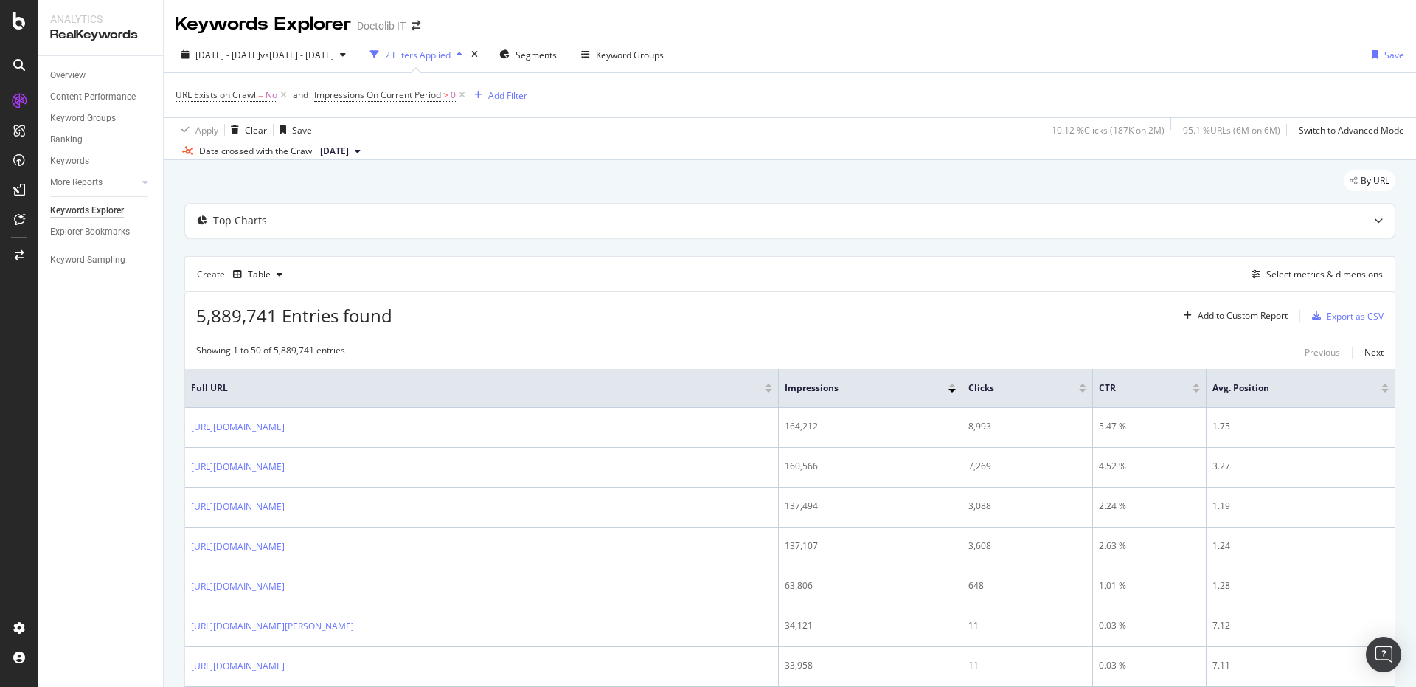
click at [361, 148] on icon at bounding box center [358, 151] width 6 height 9
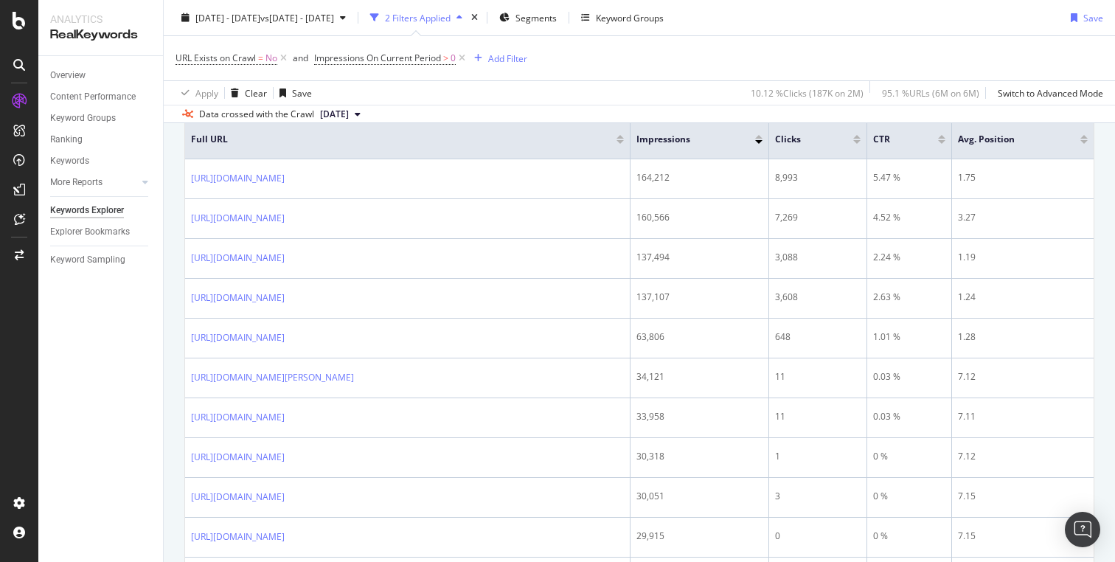
scroll to position [249, 0]
